Goal: Information Seeking & Learning: Learn about a topic

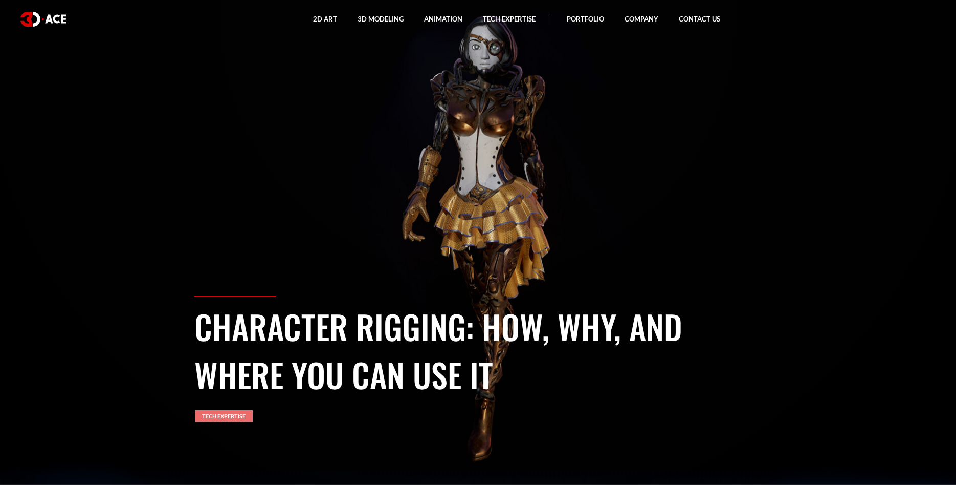
click at [239, 418] on link "Tech Expertise" at bounding box center [224, 416] width 58 height 12
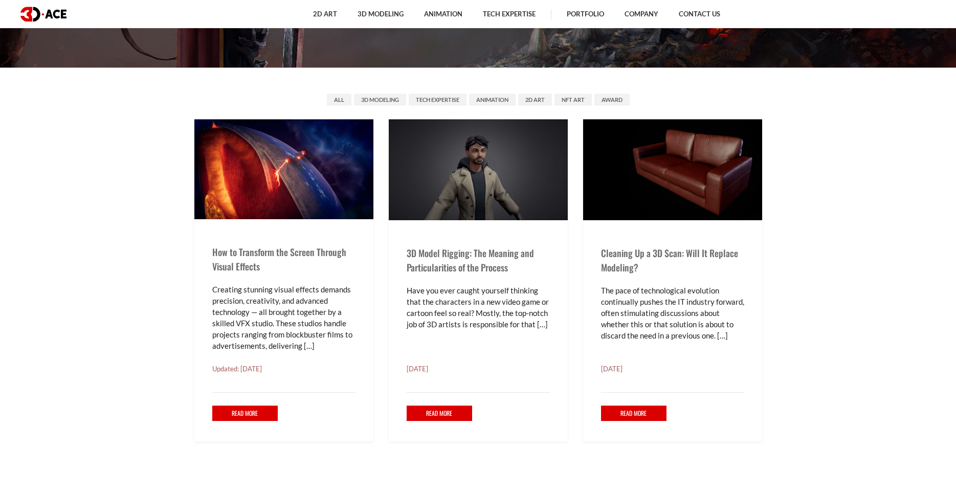
scroll to position [418, 0]
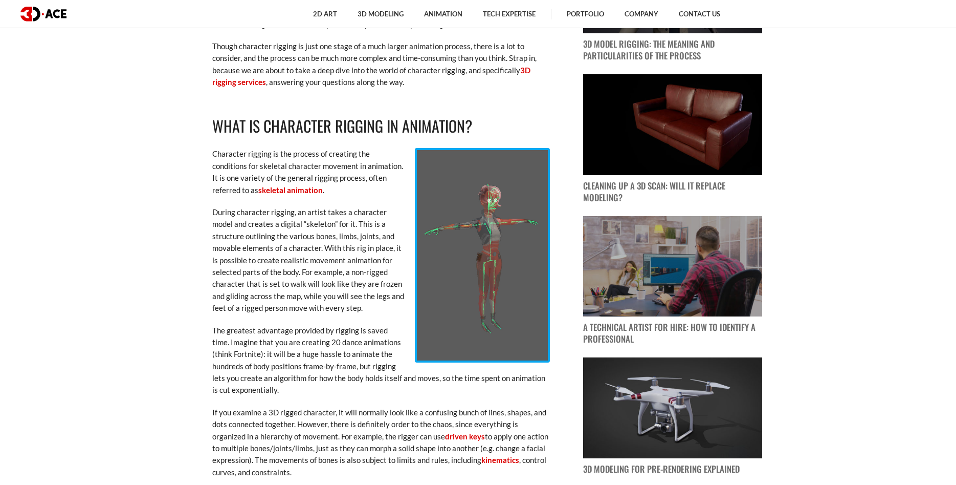
scroll to position [731, 0]
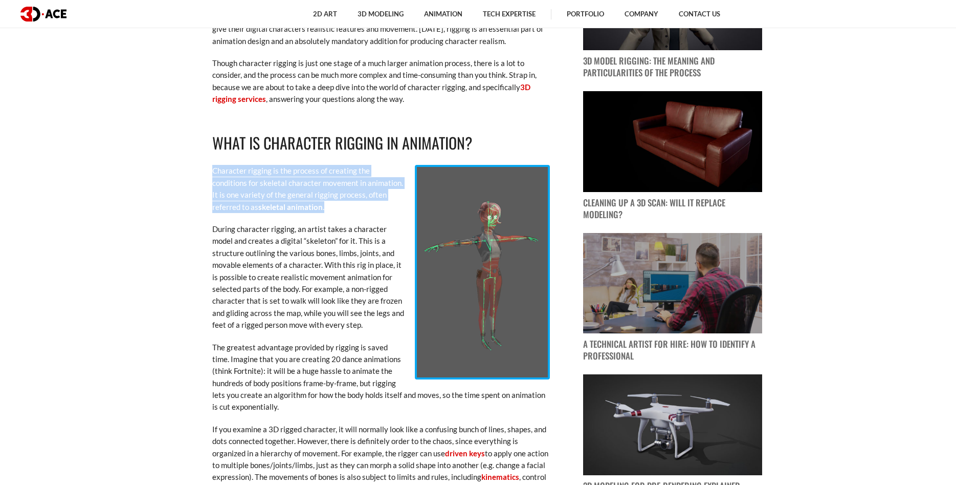
drag, startPoint x: 213, startPoint y: 170, endPoint x: 400, endPoint y: 207, distance: 190.8
click at [400, 207] on p "Character rigging is the process of creating the conditions for skeletal charac…" at bounding box center [381, 189] width 338 height 48
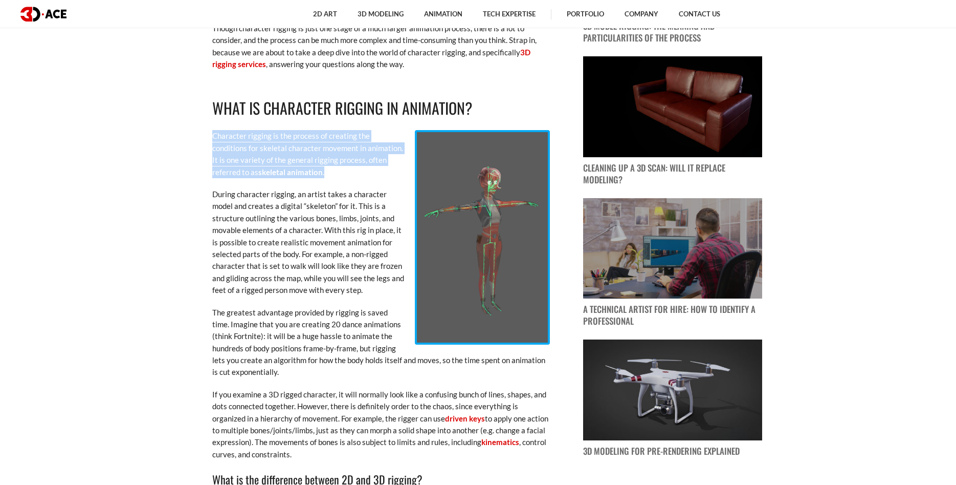
scroll to position [783, 0]
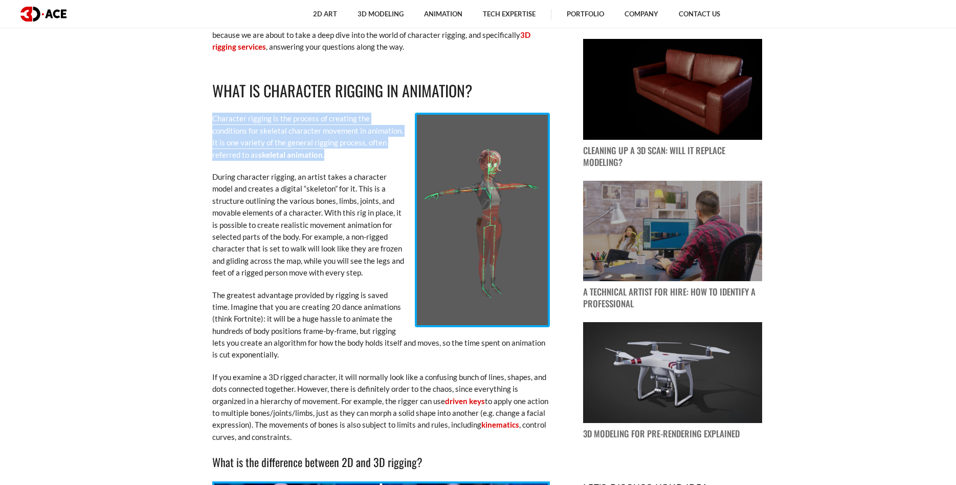
copy p "Character rigging is the process of creating the conditions for skeletal charac…"
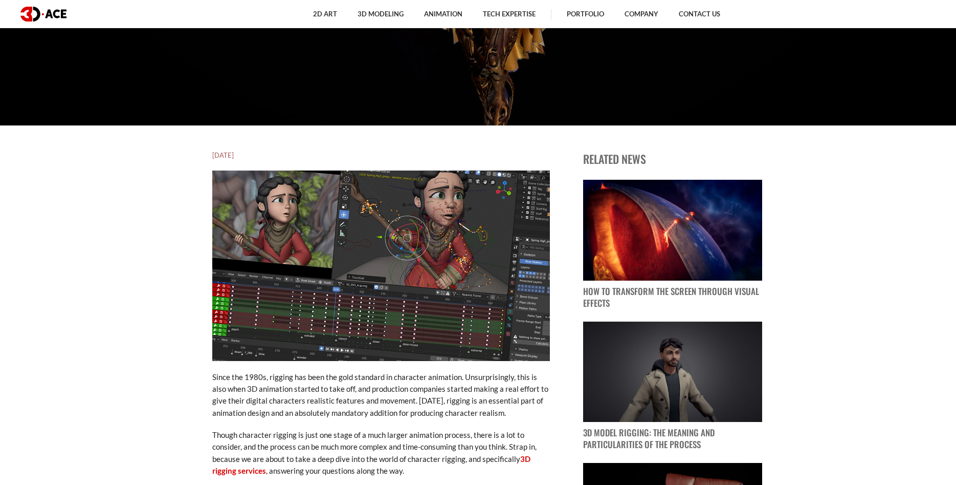
scroll to position [255, 0]
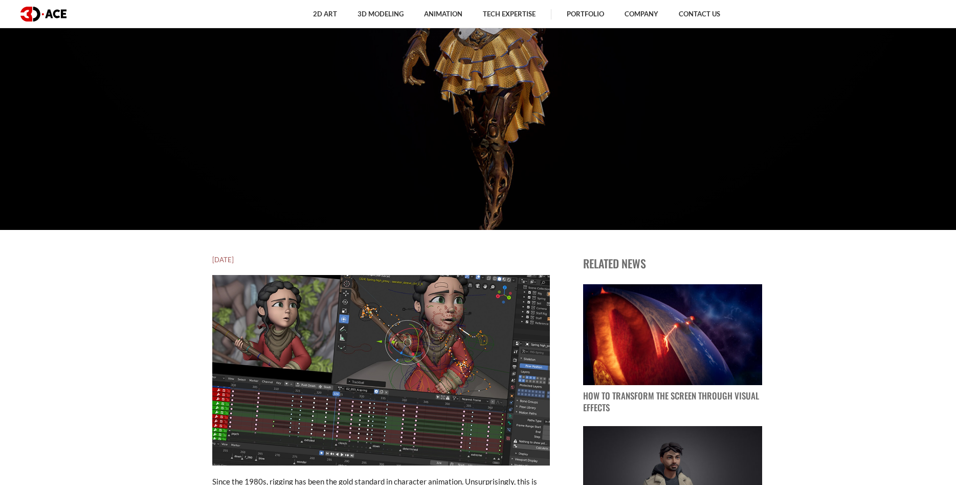
drag, startPoint x: 252, startPoint y: 258, endPoint x: 204, endPoint y: 258, distance: 47.6
copy h5 "[DATE]"
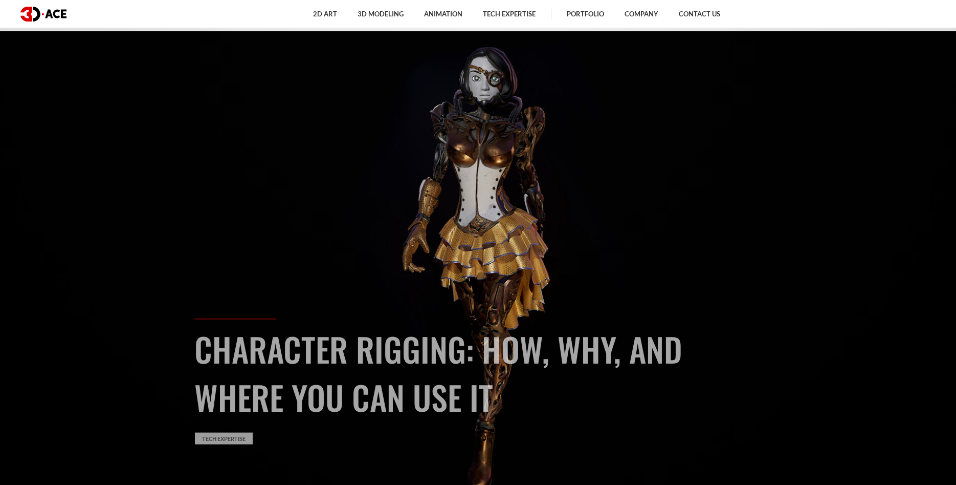
scroll to position [104, 0]
